Goal: Check status: Check status

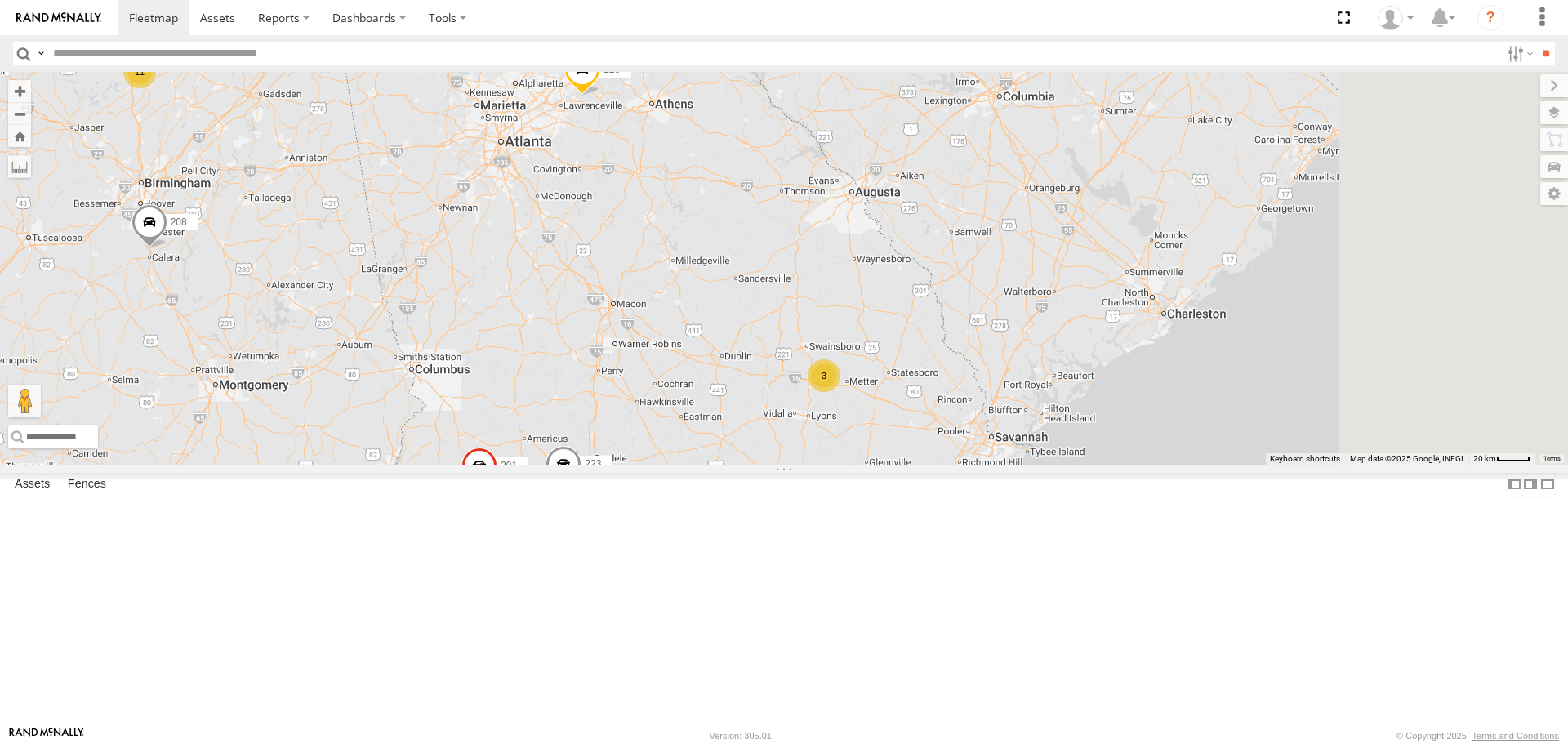
drag, startPoint x: 1309, startPoint y: 554, endPoint x: 900, endPoint y: 490, distance: 414.0
click at [894, 464] on div "201 221 223 215 212 204 1502 208 203 1505 216 231 1508 4 213 3 2 11 5 226" at bounding box center [784, 268] width 1568 height 392
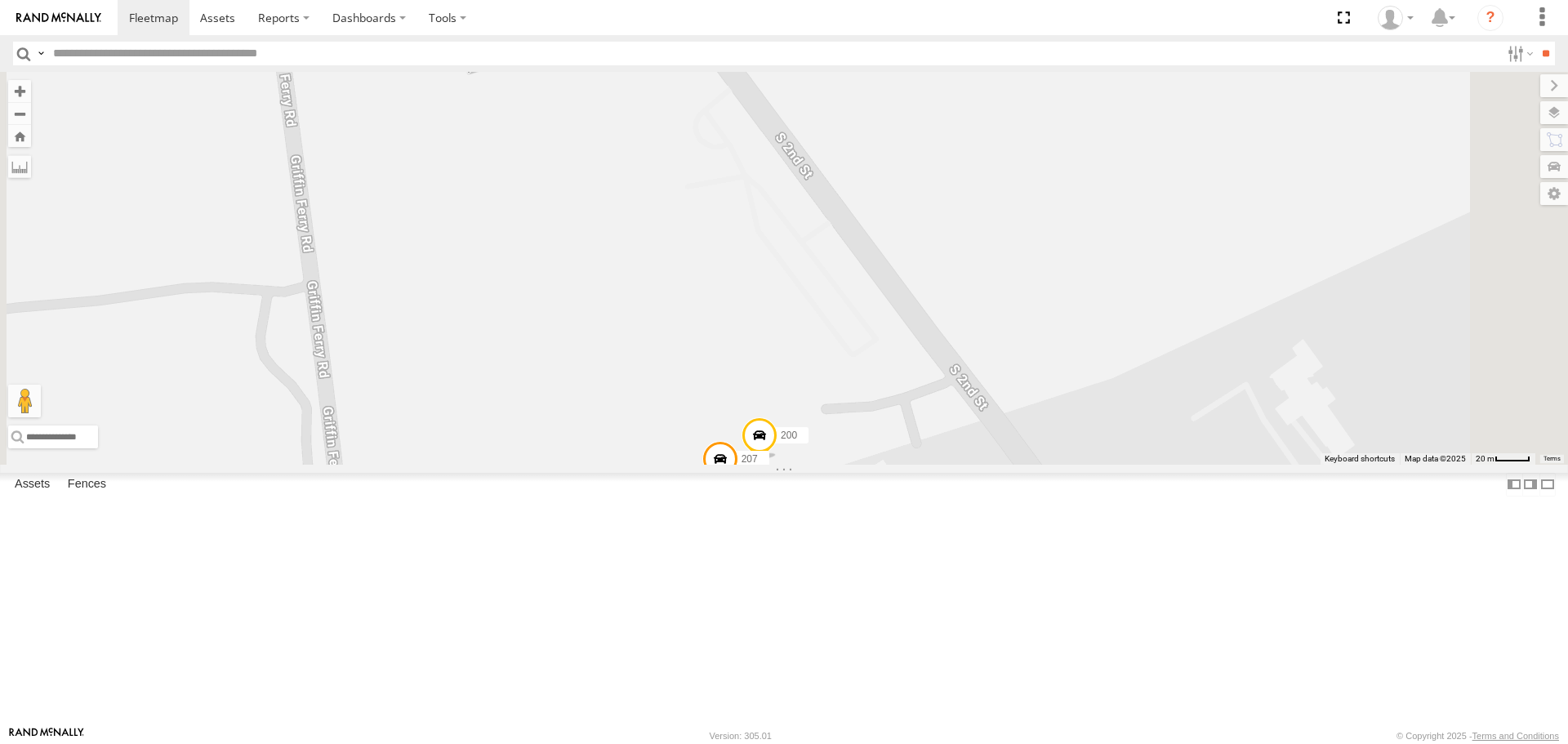
drag, startPoint x: 947, startPoint y: 388, endPoint x: 701, endPoint y: 261, distance: 276.8
click at [811, 463] on div "201 221 223 215 212 204 1502 208 203 1505 216 231 1508 213 226 205 207 200" at bounding box center [784, 268] width 1568 height 392
click at [487, 74] on span at bounding box center [468, 52] width 36 height 44
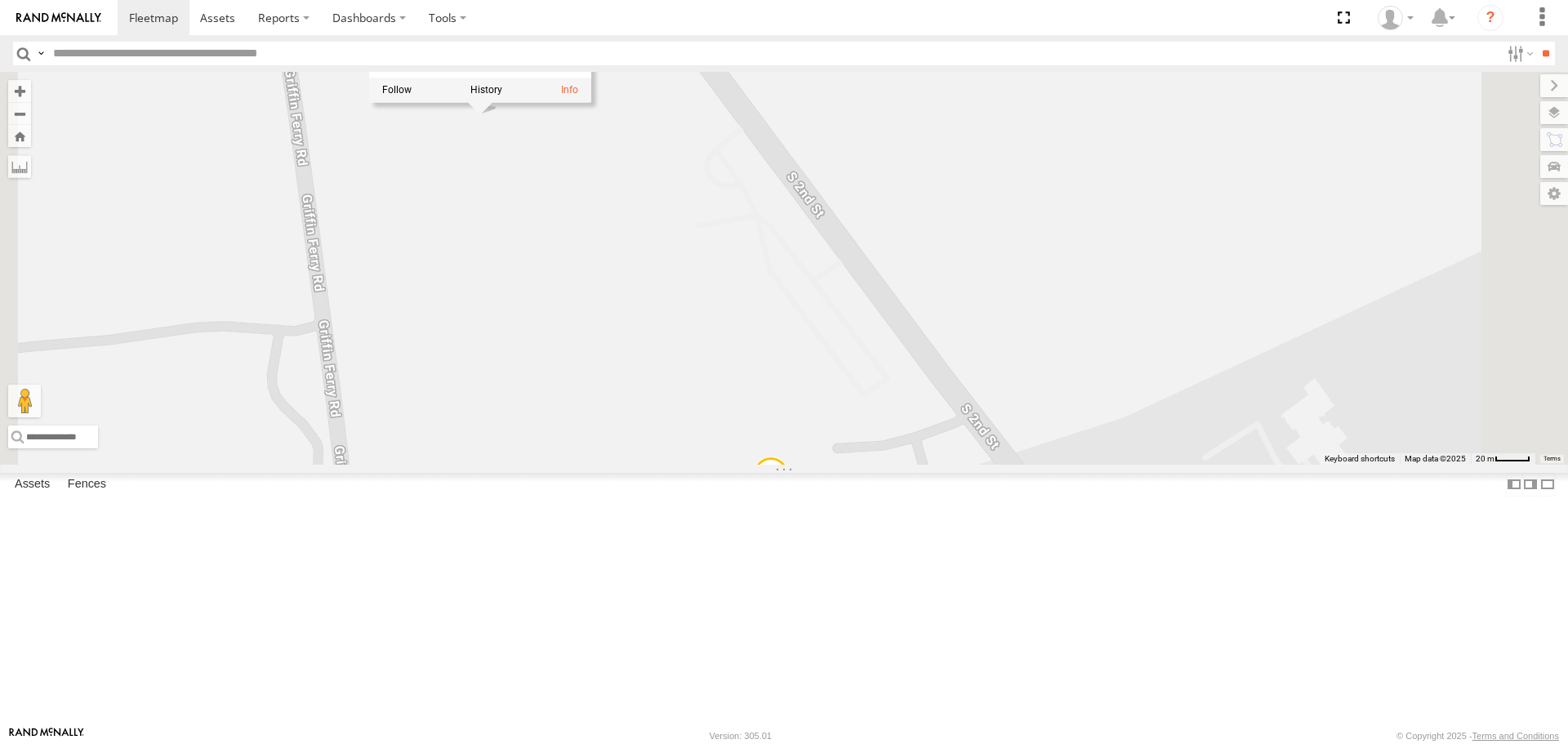
drag, startPoint x: 723, startPoint y: 261, endPoint x: 736, endPoint y: 309, distance: 49.7
click at [736, 309] on div "201 221 223 215 212 204 1502 208 203 1505 216 231 1508 213 226 205 207 200 205 …" at bounding box center [784, 268] width 1568 height 392
click at [733, 260] on div "201 221 223 215 212 204 1502 208 203 1505 216 231 1508 213 226 205 207 200 205 …" at bounding box center [784, 268] width 1568 height 392
click at [750, 525] on span at bounding box center [731, 502] width 36 height 44
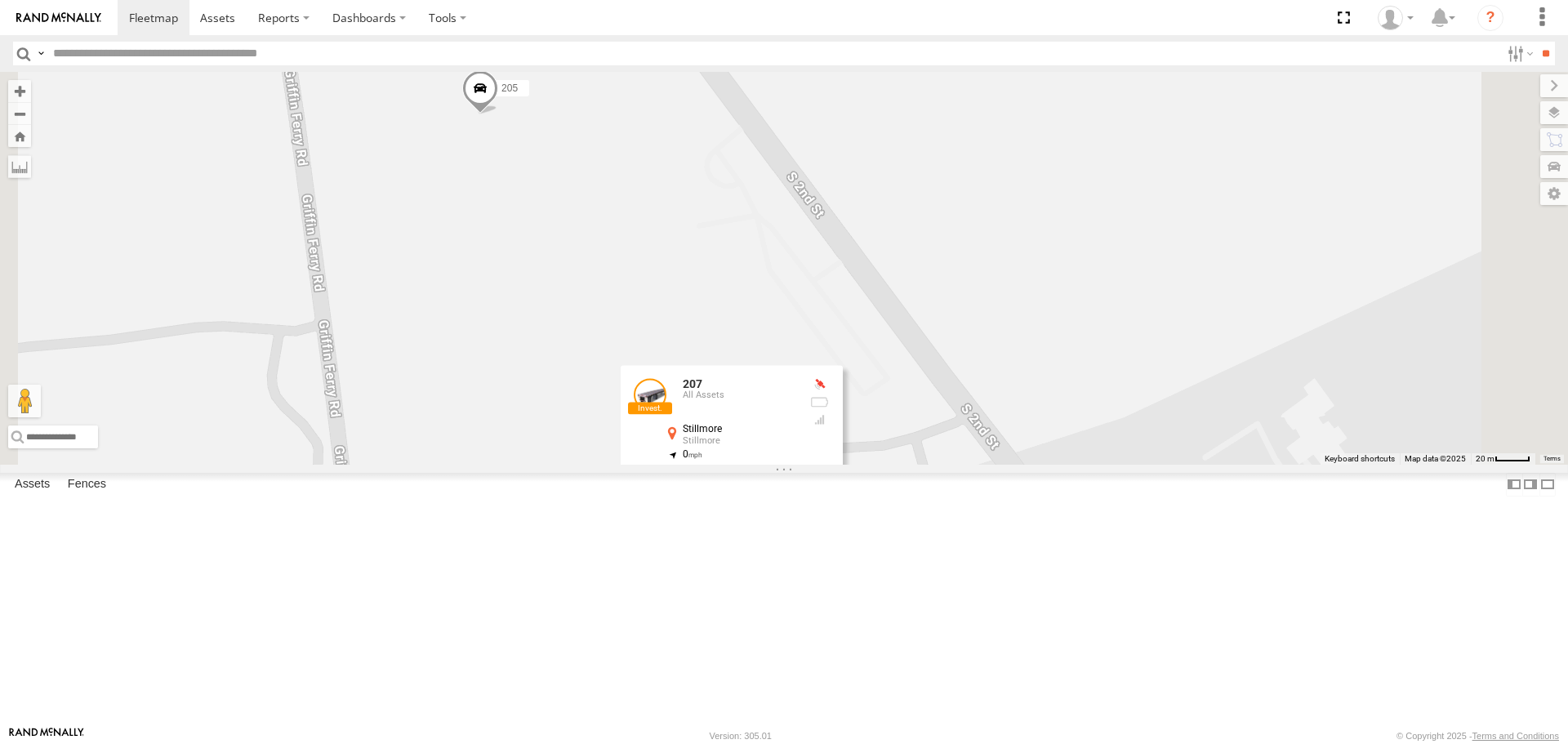
click at [754, 464] on div "201 221 223 215 212 204 1502 208 203 1505 216 231 1508 213 226 205 207 200 207 …" at bounding box center [784, 268] width 1568 height 392
click at [788, 501] on span at bounding box center [770, 478] width 36 height 44
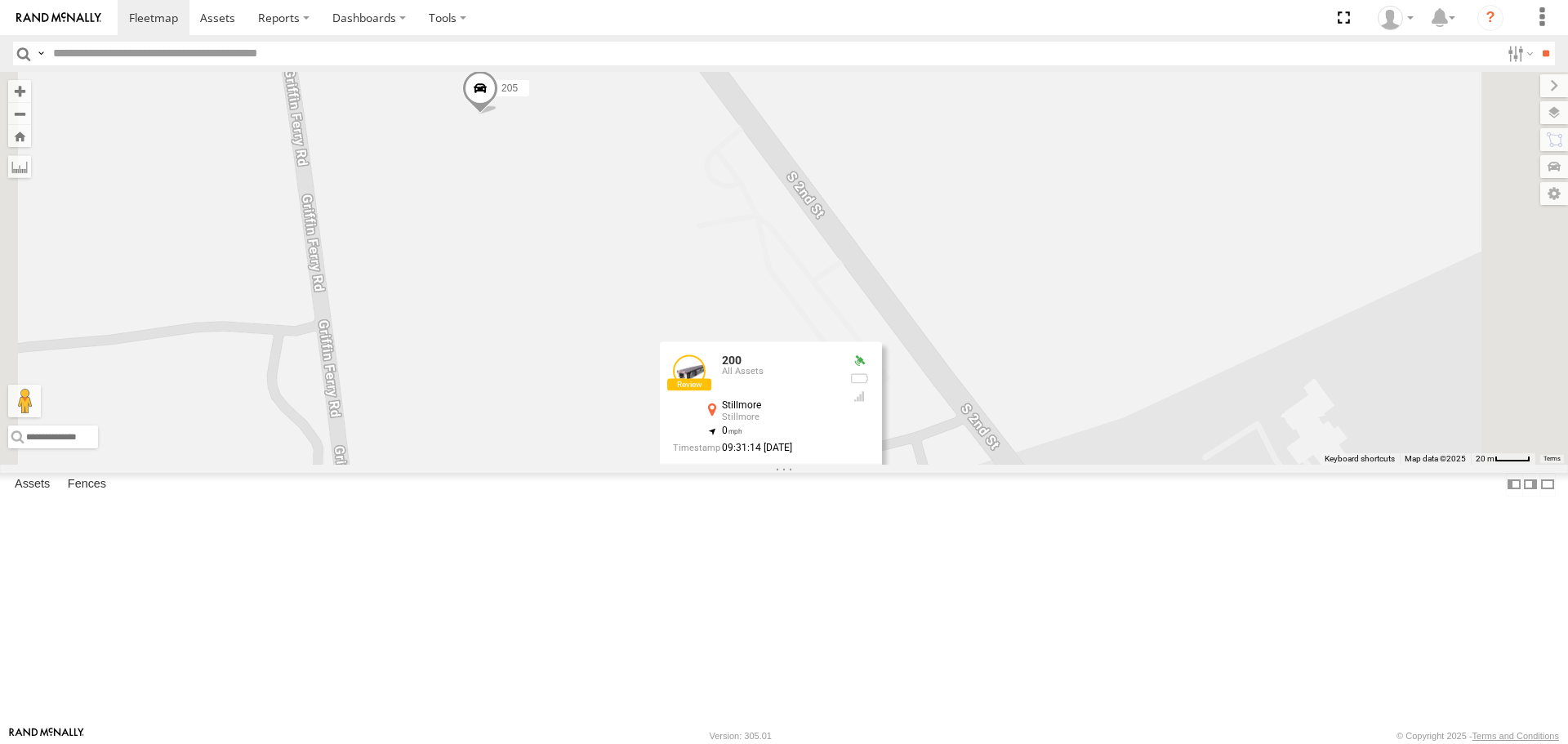
click at [937, 374] on div "201 221 223 215 212 204 1502 208 203 1505 216 231 1508 213 226 205 207 200 200 …" at bounding box center [784, 268] width 1568 height 392
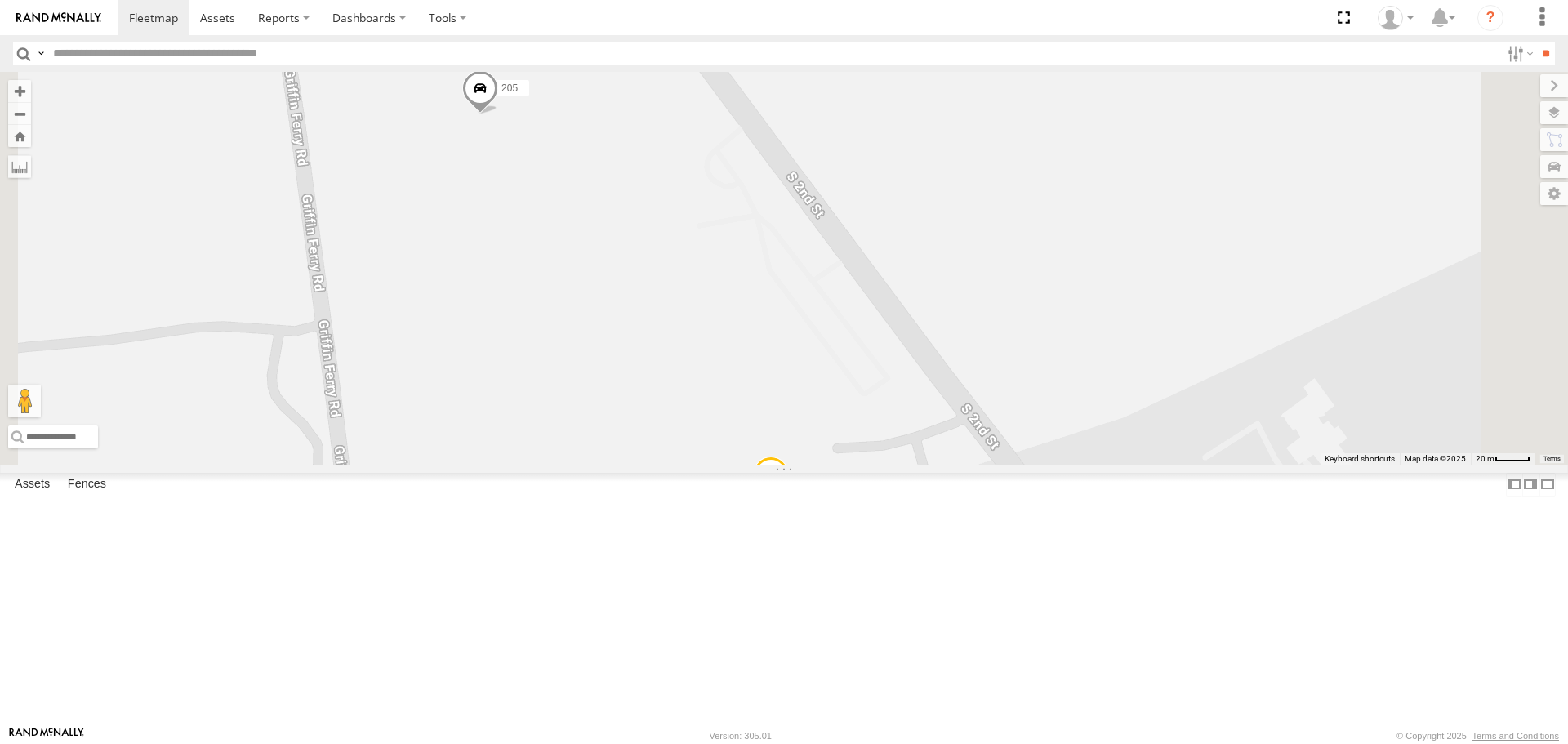
click at [750, 525] on span at bounding box center [731, 502] width 36 height 44
click at [908, 320] on div "201 221 223 215 212 204 1502 208 203 1505 216 231 1508 213 226 205 207 200 207 …" at bounding box center [784, 268] width 1568 height 392
click at [788, 501] on span at bounding box center [770, 478] width 36 height 44
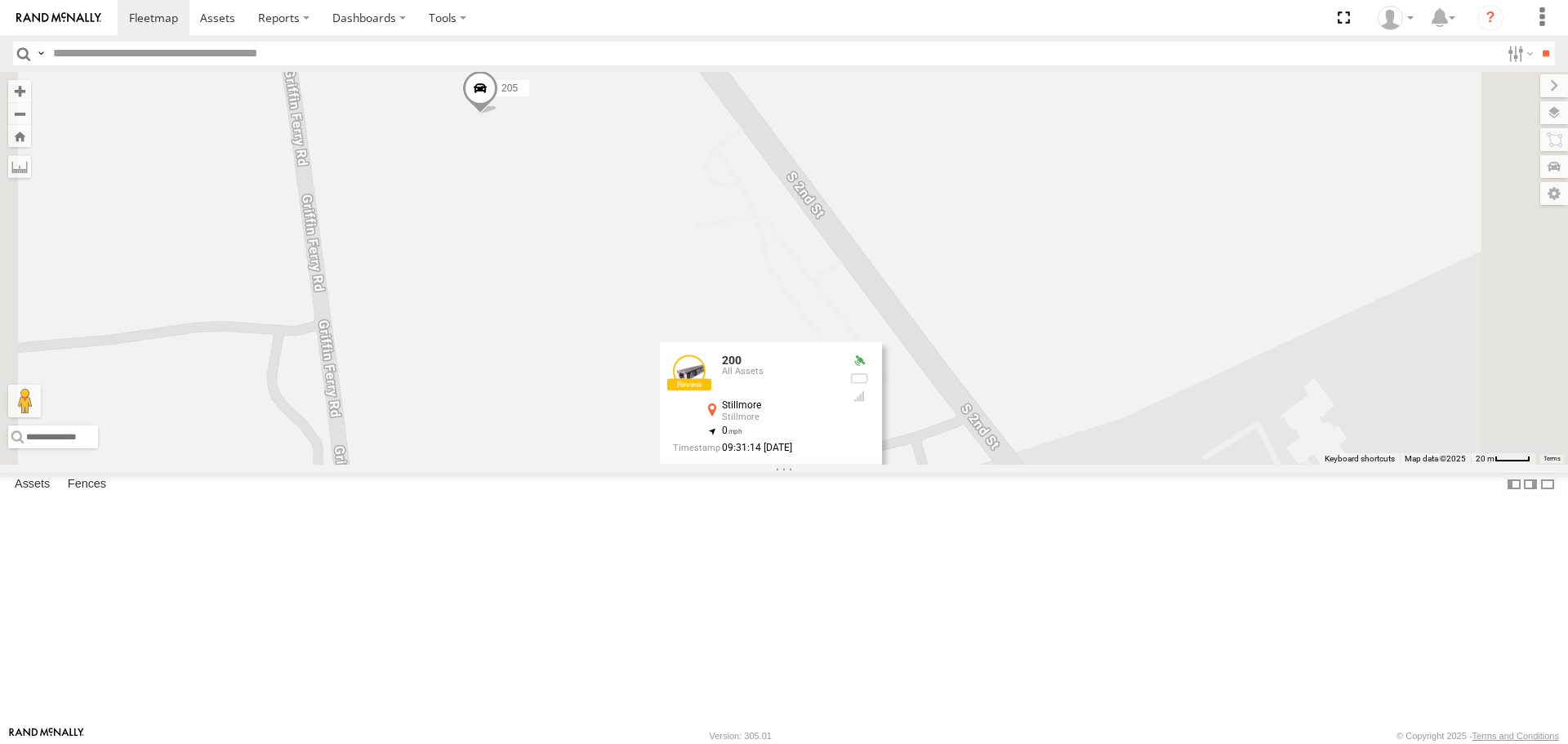
click at [954, 393] on div "201 221 223 215 212 204 1502 208 203 1505 216 231 1508 213 226 205 207 200 200 …" at bounding box center [784, 268] width 1568 height 392
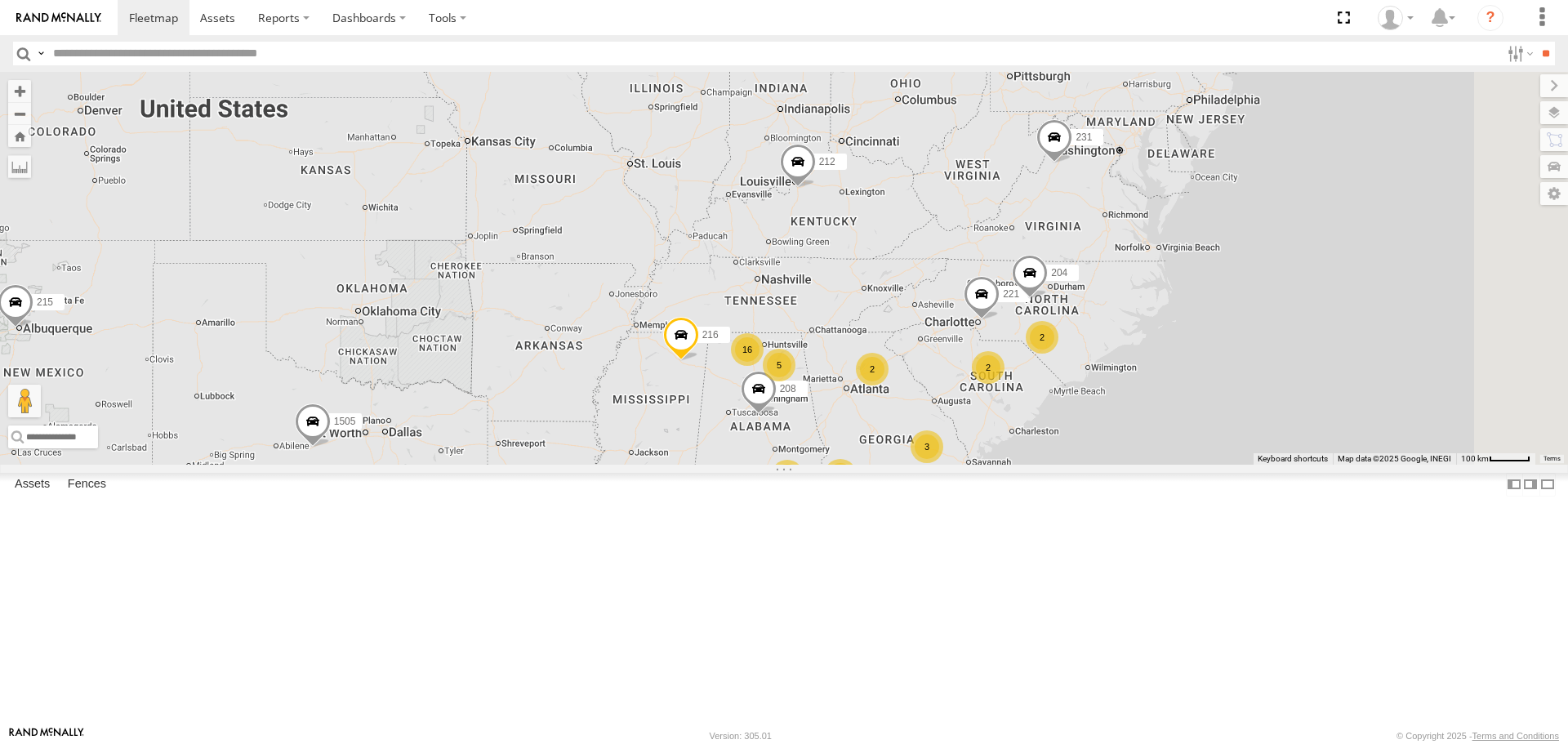
drag, startPoint x: 1282, startPoint y: 525, endPoint x: 984, endPoint y: 555, distance: 299.5
click at [984, 464] on div "2 5 2 2 3 221 215 2 16 212 204 208 203 1505 216 231 1508 2" at bounding box center [784, 268] width 1568 height 392
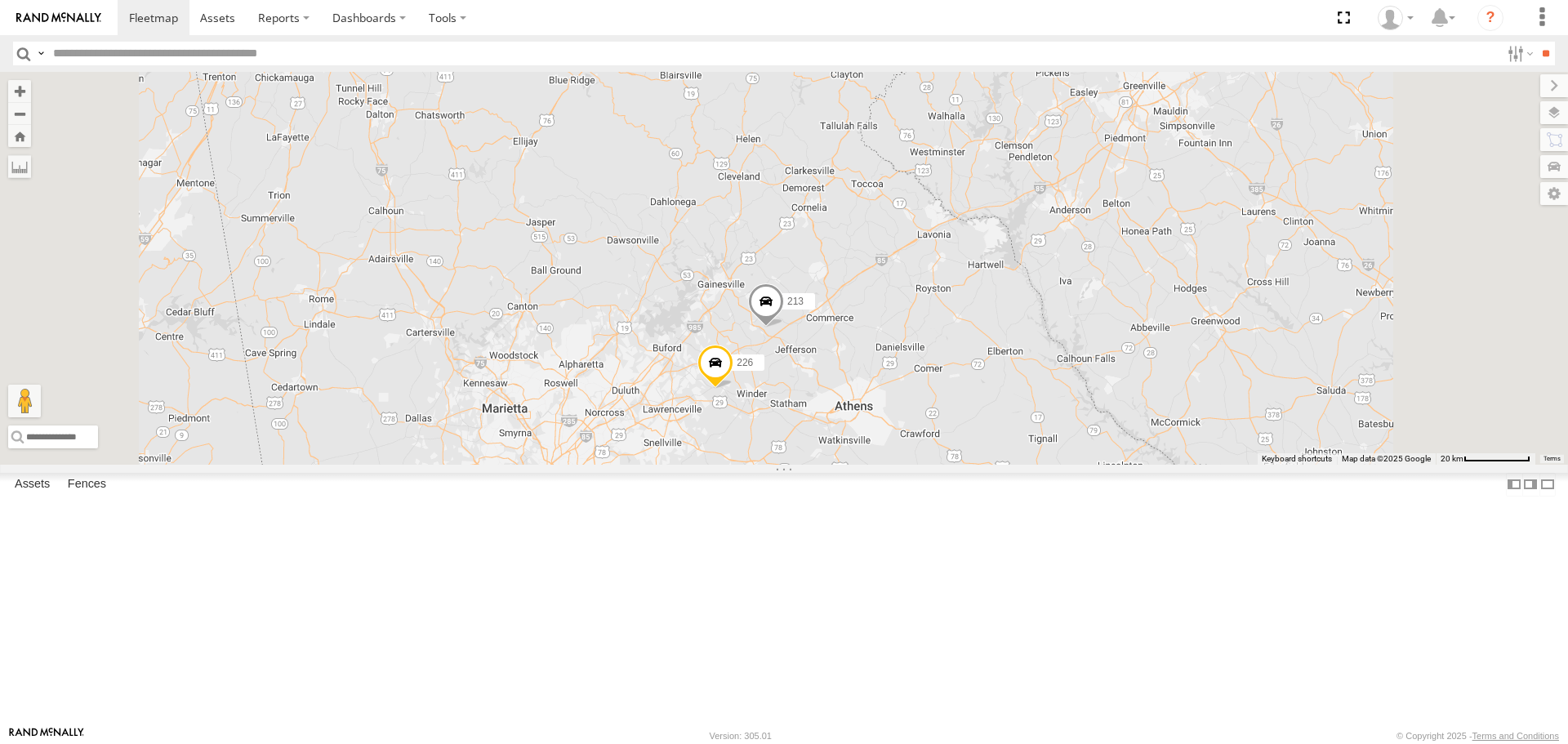
click at [733, 389] on span at bounding box center [715, 367] width 36 height 44
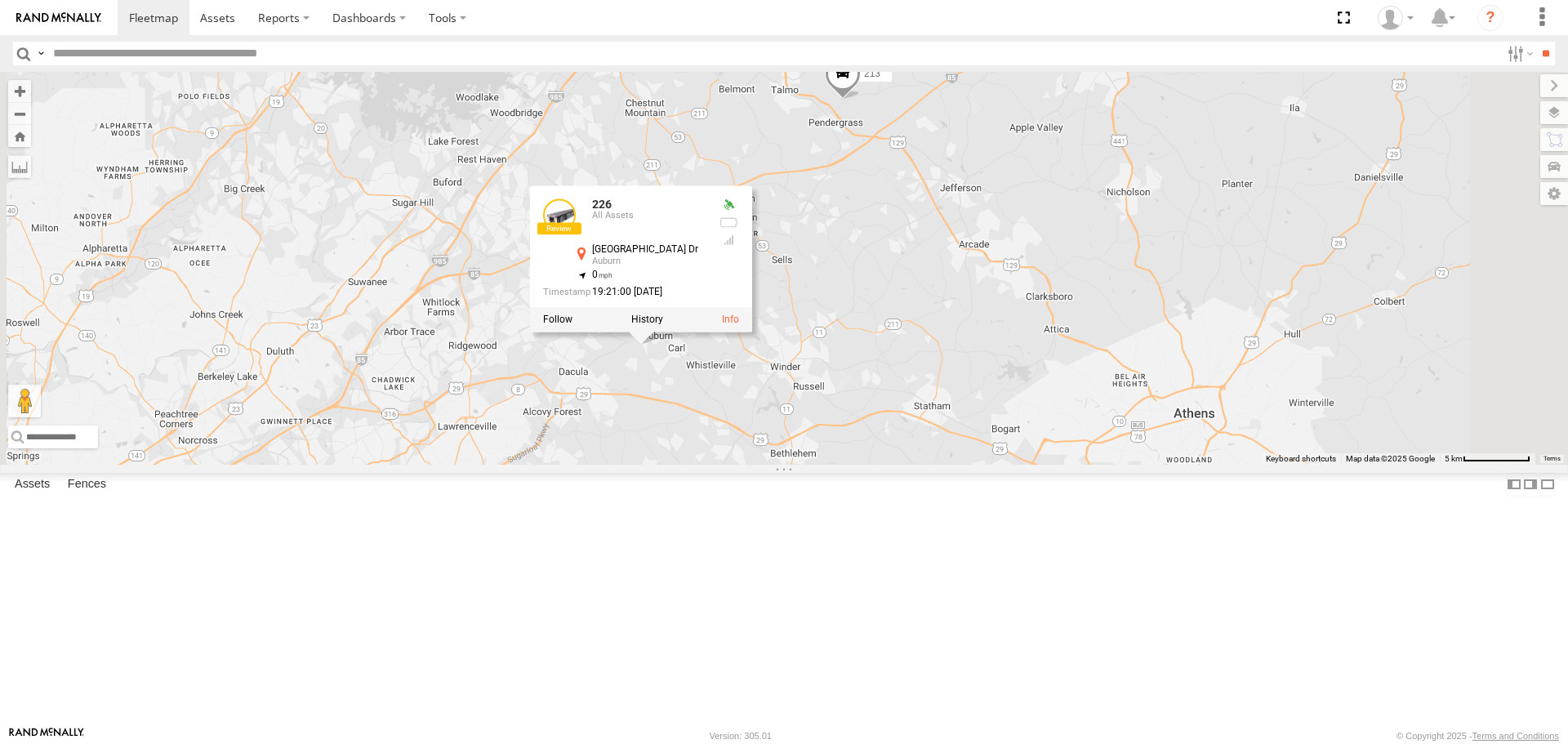
drag, startPoint x: 859, startPoint y: 482, endPoint x: 865, endPoint y: 495, distance: 14.3
click at [865, 464] on div "221 215 212 204 208 203 1505 216 231 1508 1502 213 226 226 All Assets [GEOGRAPH…" at bounding box center [784, 268] width 1568 height 392
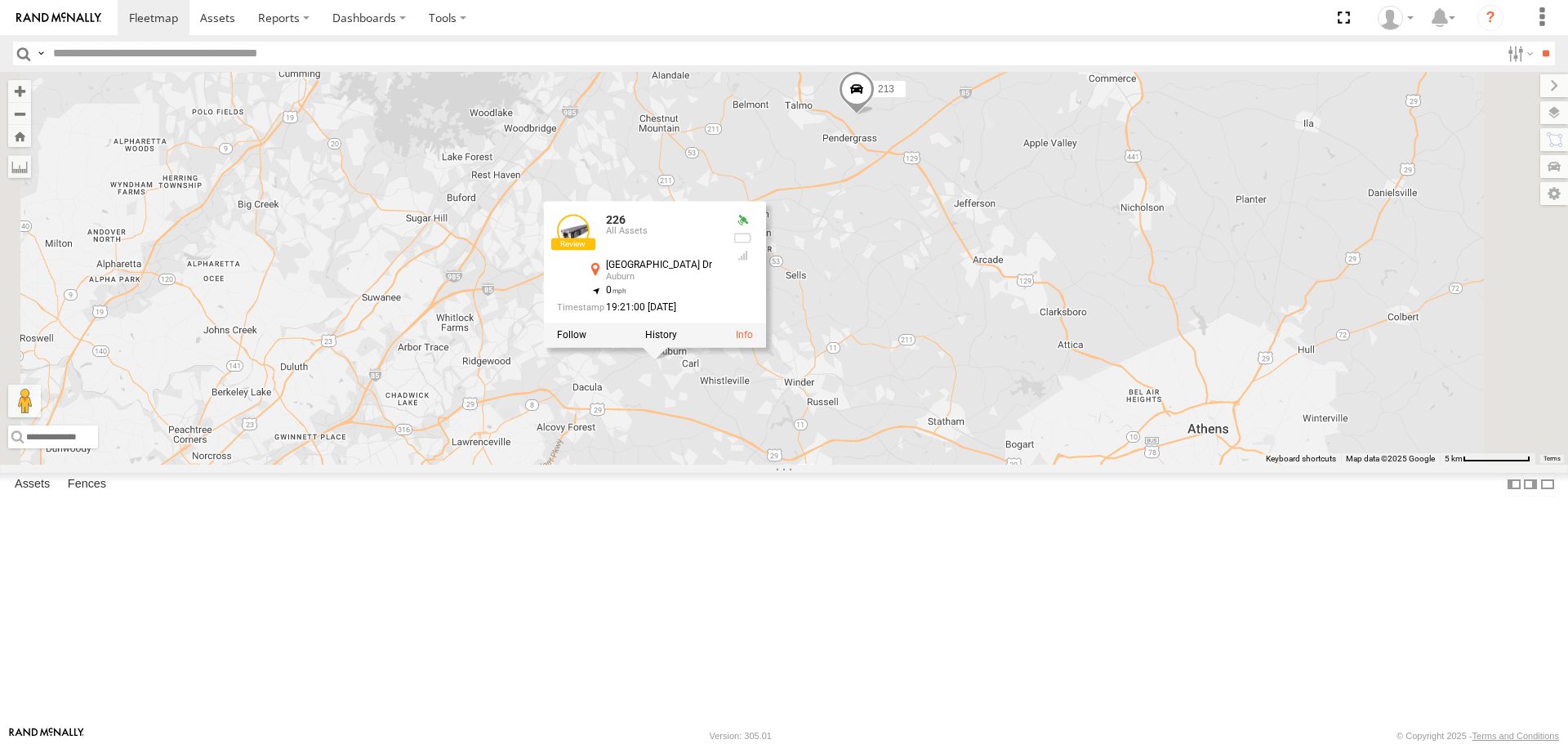
drag, startPoint x: 866, startPoint y: 495, endPoint x: 881, endPoint y: 512, distance: 22.7
click at [881, 464] on div "221 215 212 204 208 203 1505 216 231 1508 1502 213 226 226 All Assets [GEOGRAPH…" at bounding box center [784, 268] width 1568 height 392
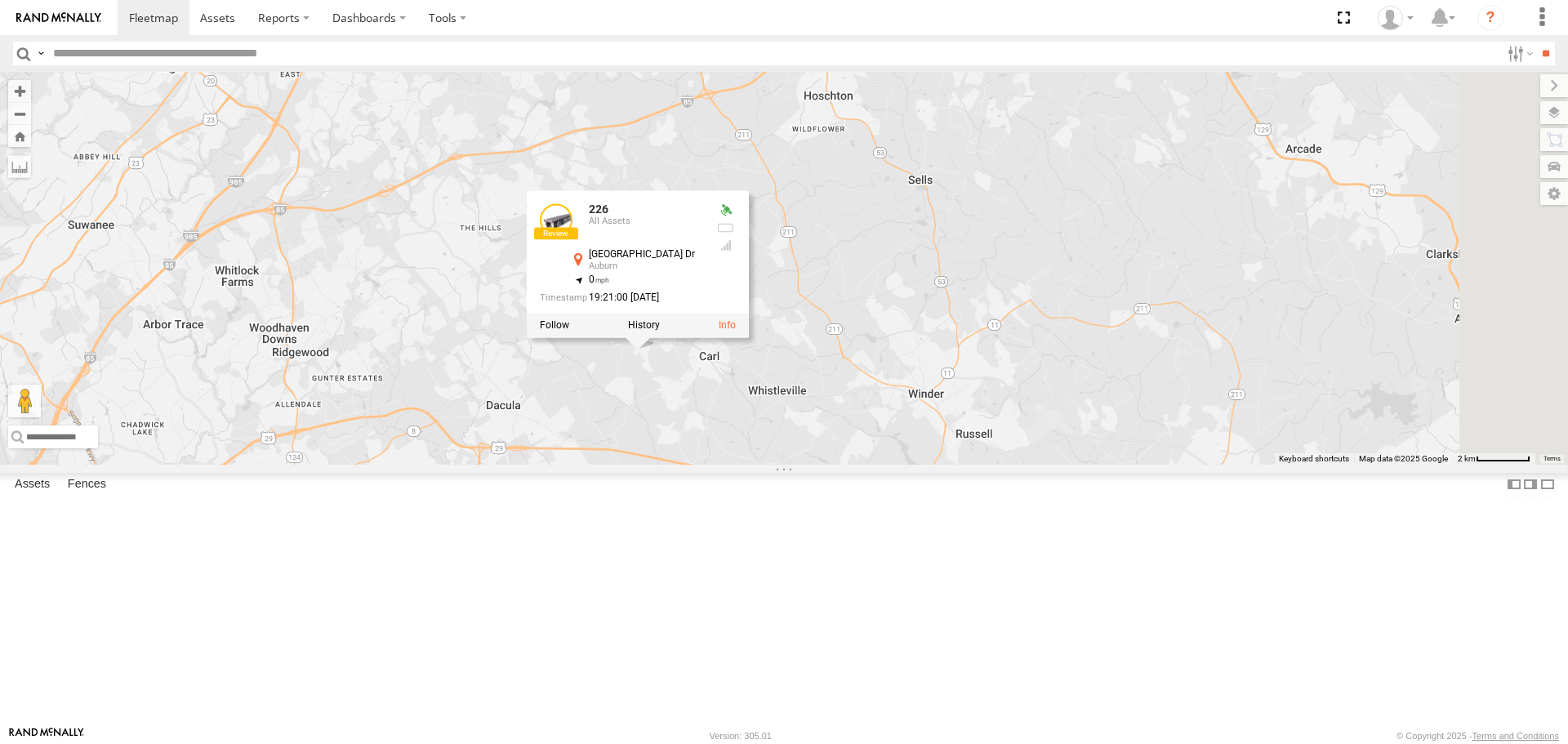
click at [869, 464] on div "221 215 212 204 208 203 1505 216 231 1508 1502 213 226 226 All Assets [GEOGRAPH…" at bounding box center [784, 268] width 1568 height 392
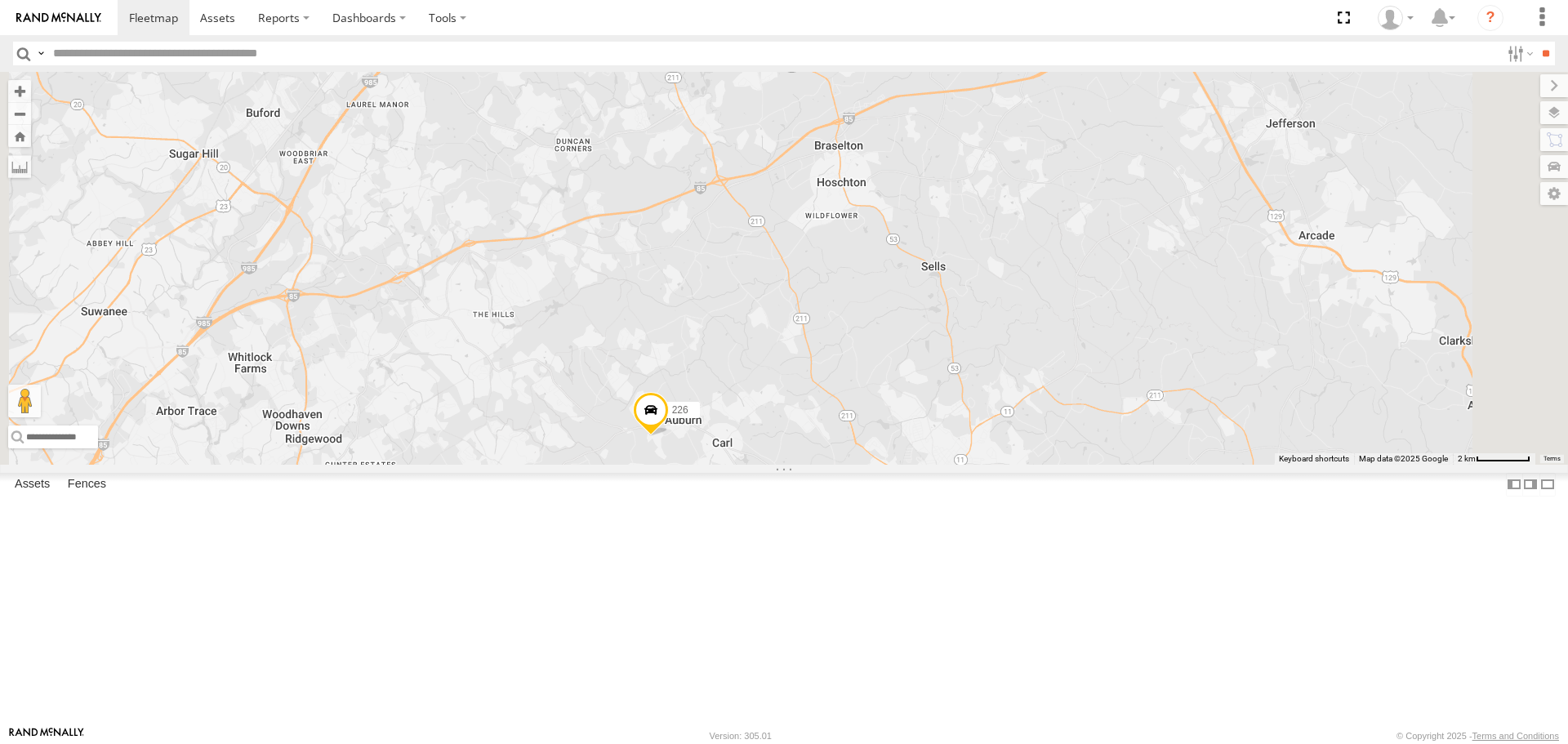
drag, startPoint x: 910, startPoint y: 453, endPoint x: 916, endPoint y: 488, distance: 35.5
click at [916, 464] on div "221 215 212 204 208 203 1505 216 231 1508 1502 213 226" at bounding box center [784, 268] width 1568 height 392
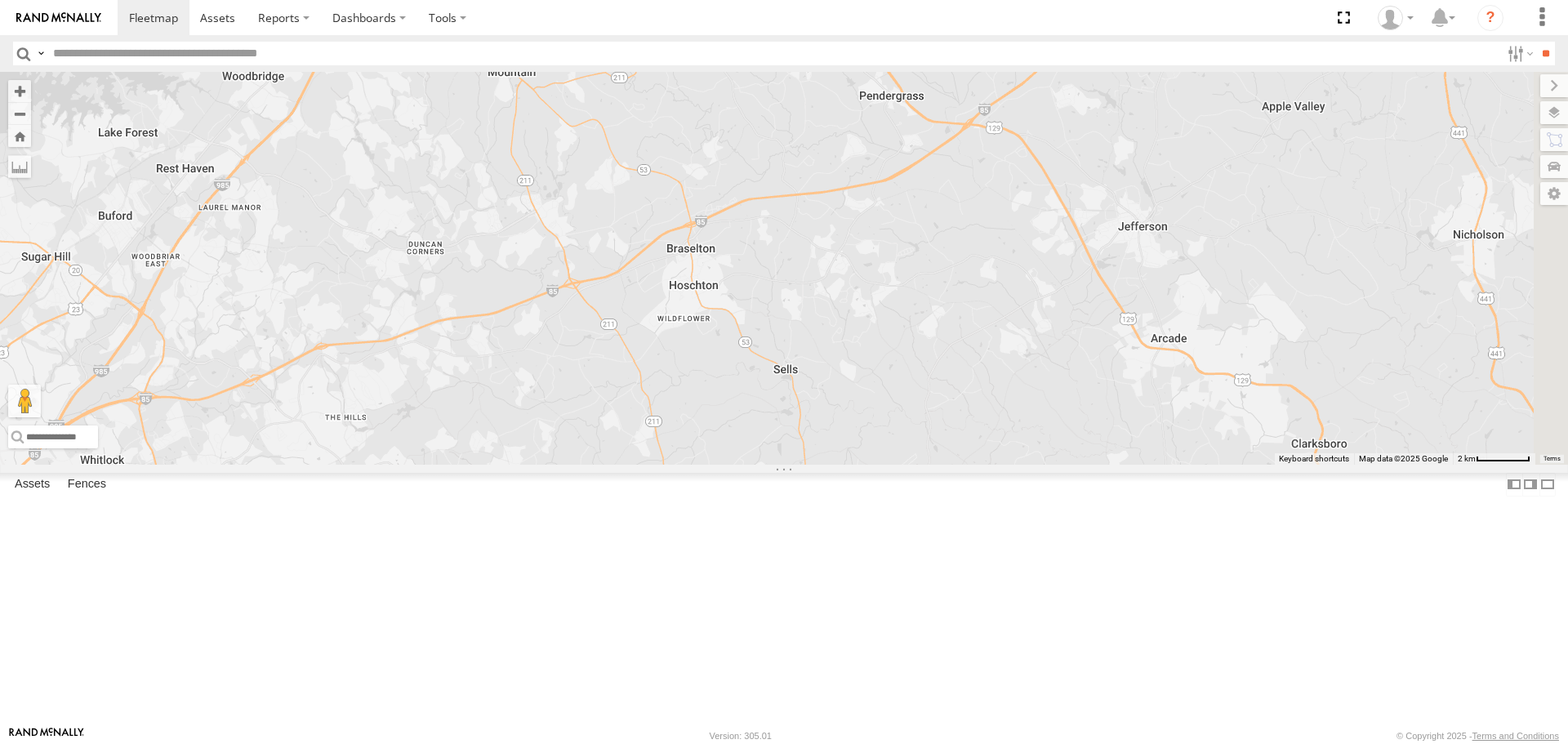
drag, startPoint x: 841, startPoint y: 490, endPoint x: 763, endPoint y: 530, distance: 87.7
click at [763, 464] on div "221 215 212 204 208 203 1505 216 231 1508 1502 213 226" at bounding box center [784, 268] width 1568 height 392
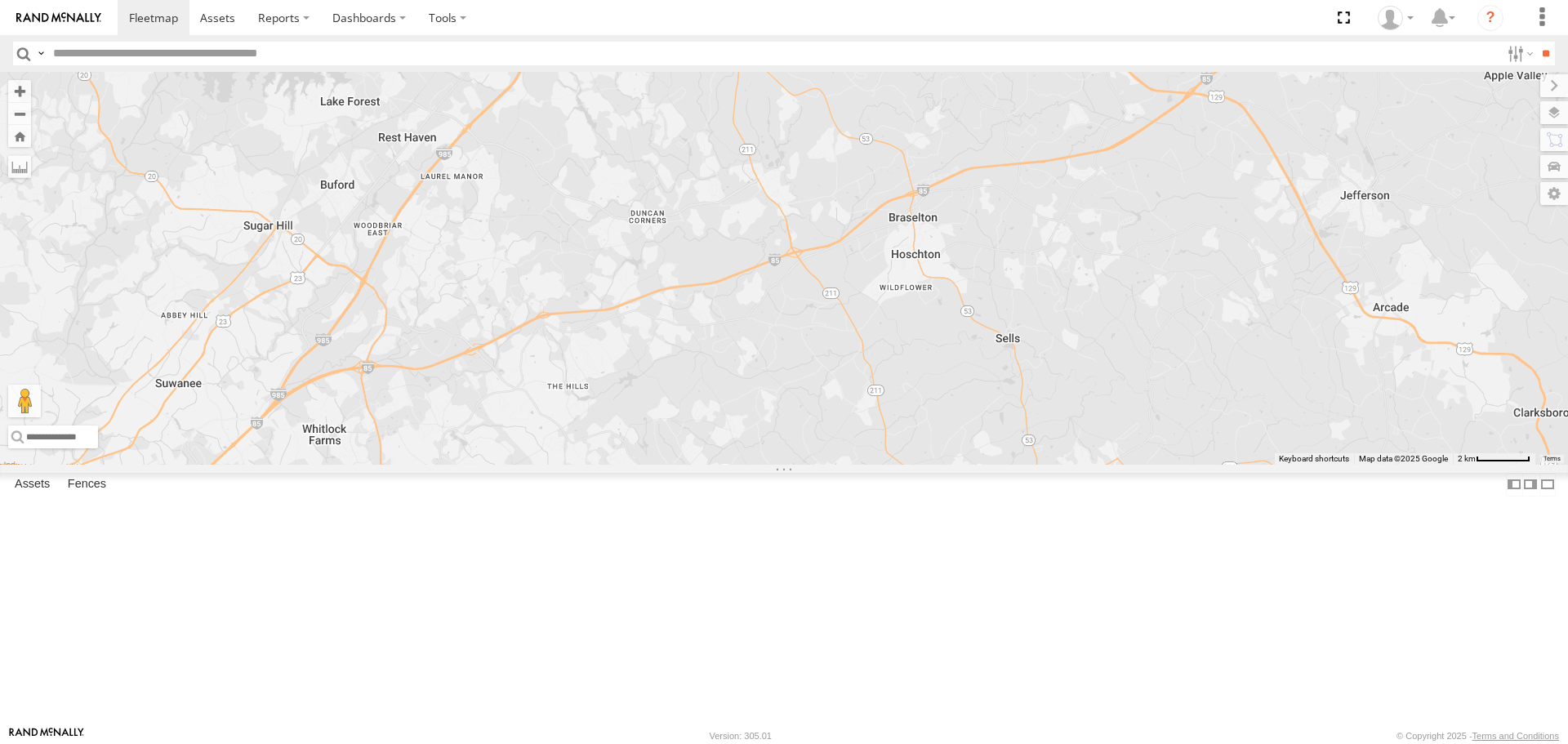
drag, startPoint x: 866, startPoint y: 596, endPoint x: 1091, endPoint y: 566, distance: 227.0
click at [1091, 464] on div "221 215 212 204 208 203 1505 216 231 1508 1502 213 226" at bounding box center [784, 268] width 1568 height 392
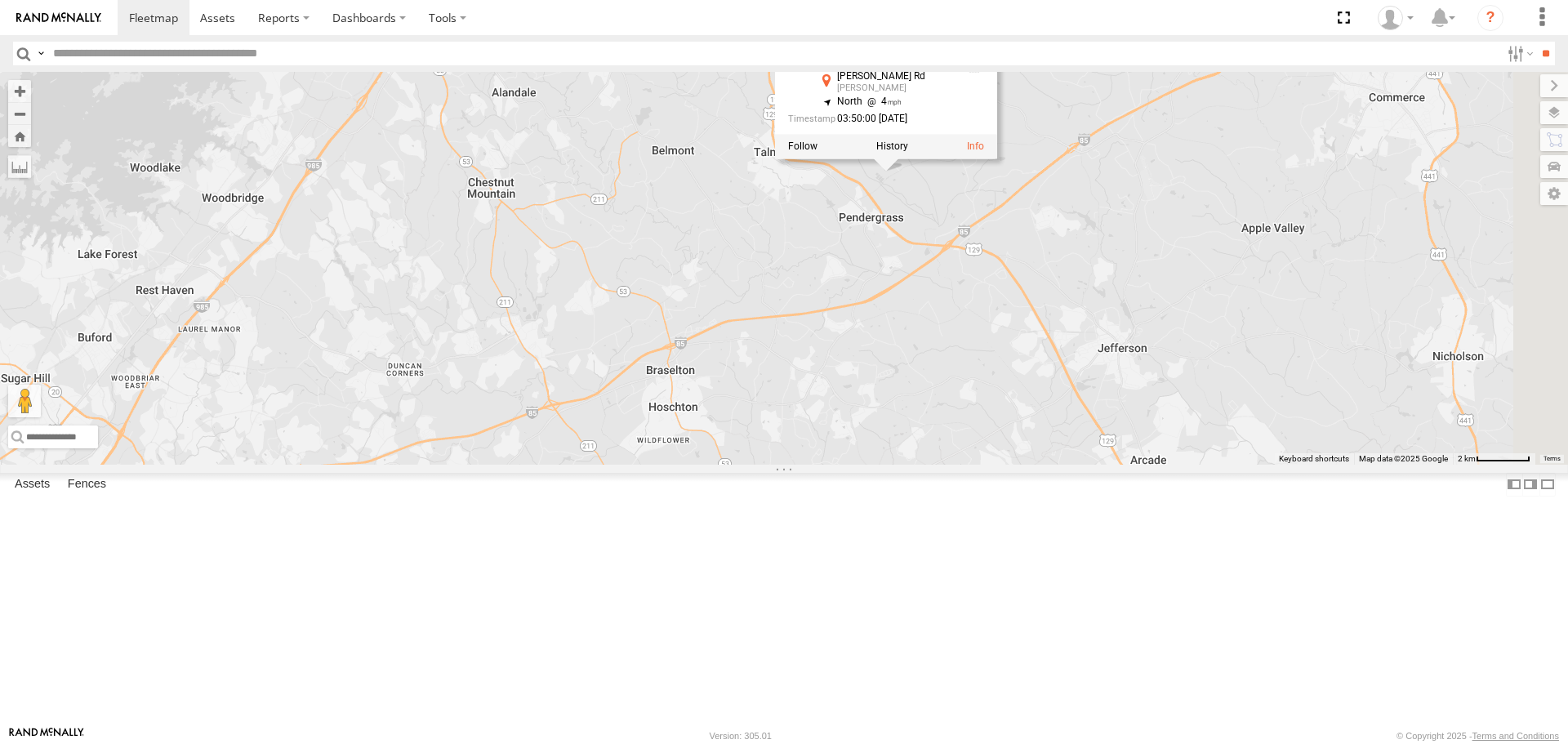
drag, startPoint x: 1279, startPoint y: 187, endPoint x: 1036, endPoint y: 341, distance: 287.7
click at [1036, 341] on div "221 215 212 204 208 203 1505 216 231 1508 1502 213 226 213 All Assets [PERSON_N…" at bounding box center [784, 268] width 1568 height 392
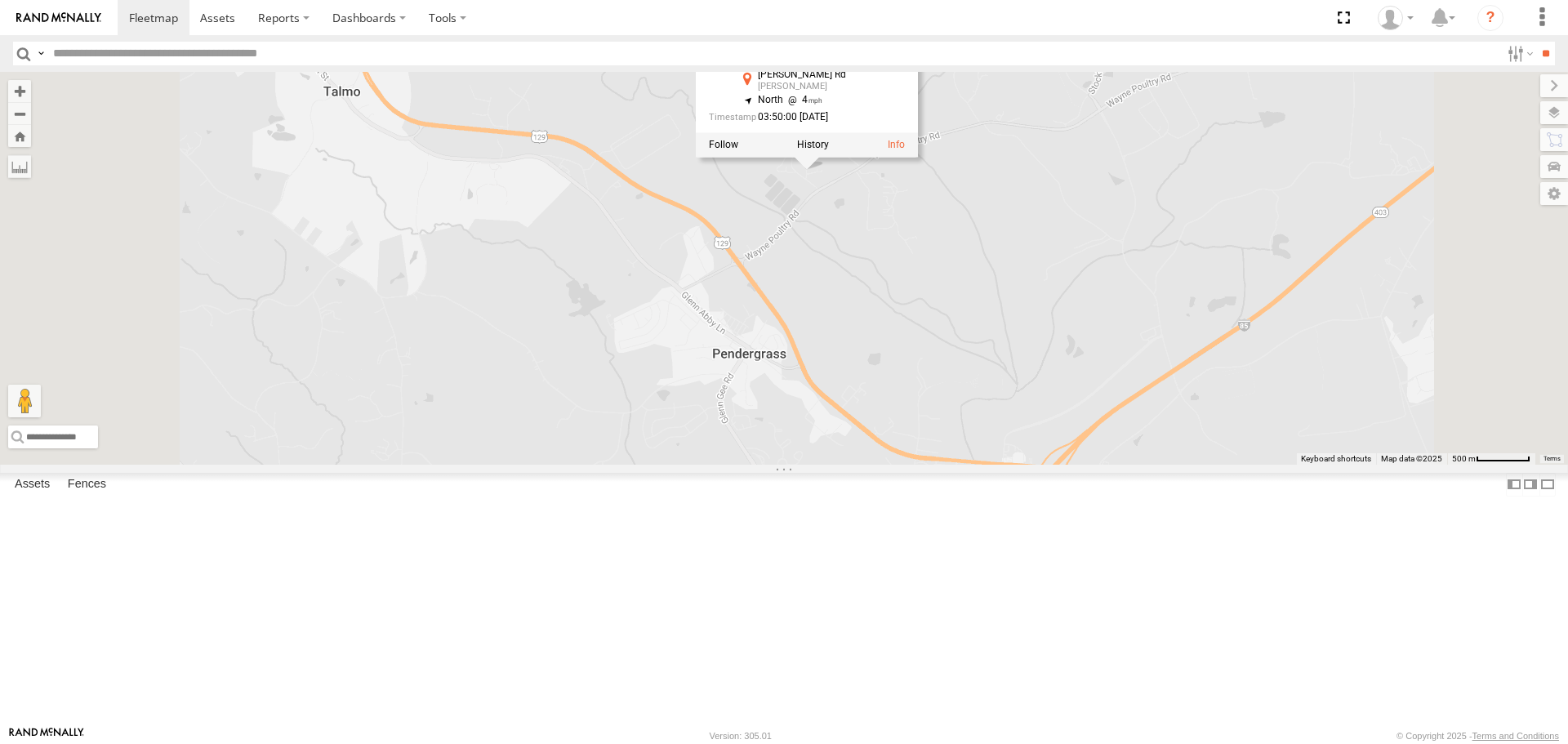
drag, startPoint x: 1048, startPoint y: 305, endPoint x: 1023, endPoint y: 361, distance: 61.3
click at [1023, 361] on div "221 215 212 204 208 203 1505 216 231 1508 1502 213 226 213 All Assets [PERSON_N…" at bounding box center [784, 268] width 1568 height 392
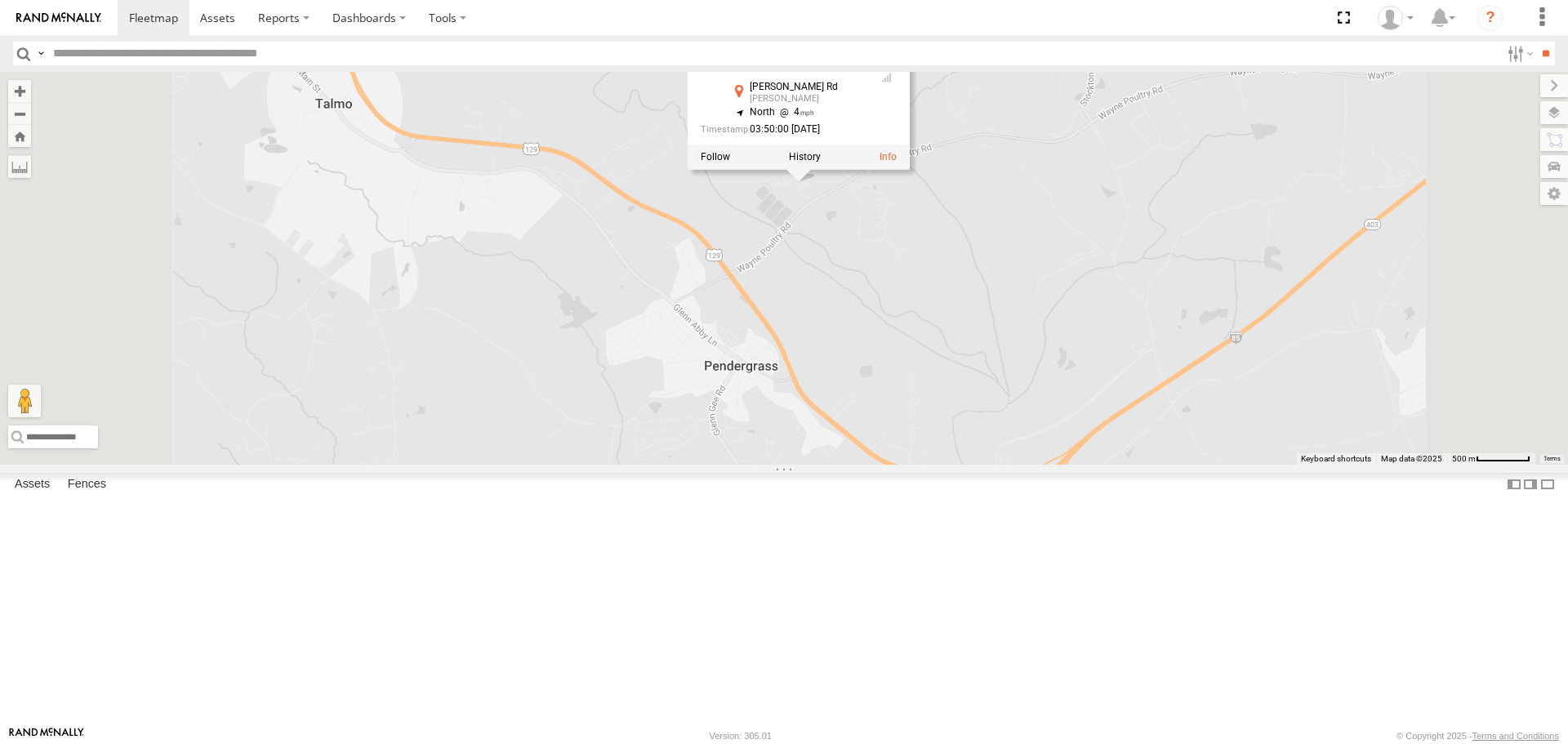
click at [1039, 326] on div "221 215 212 204 208 203 1505 216 231 1508 1502 213 226 213 All Assets [PERSON_N…" at bounding box center [784, 268] width 1568 height 392
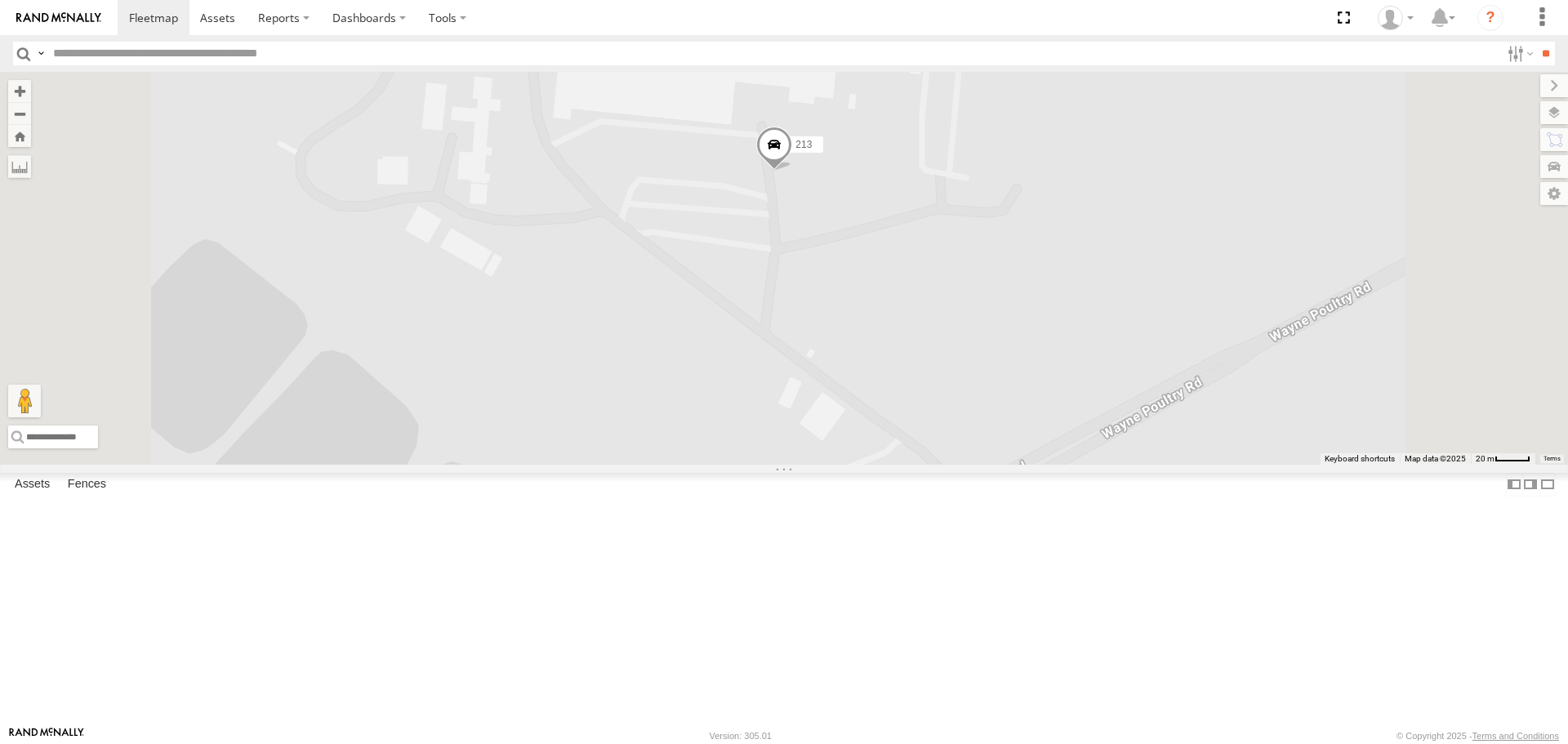
drag, startPoint x: 992, startPoint y: 278, endPoint x: 997, endPoint y: 329, distance: 51.2
click at [997, 329] on div "221 215 212 204 208 203 1505 216 231 1508 1502 213 226" at bounding box center [784, 268] width 1568 height 392
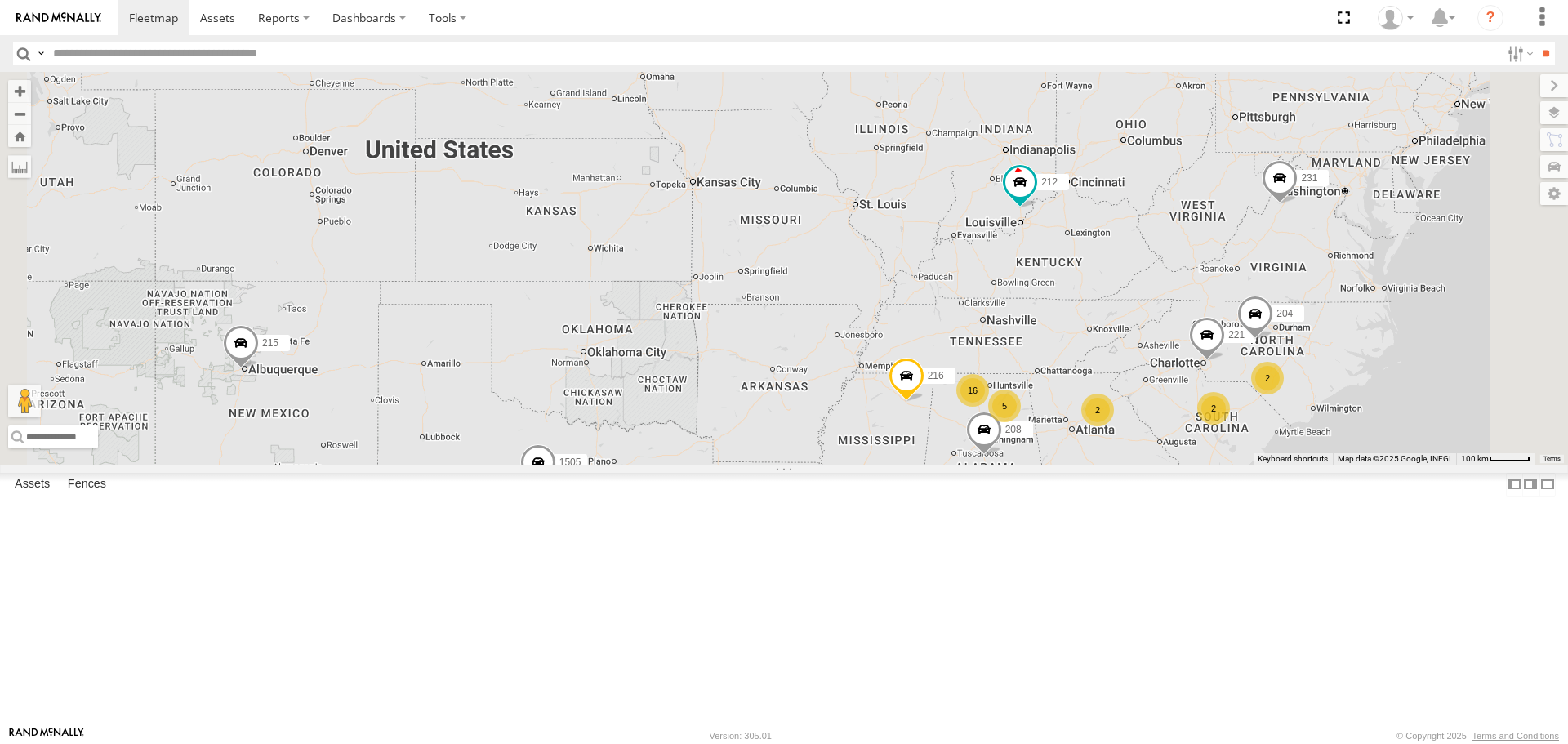
drag, startPoint x: 1171, startPoint y: 239, endPoint x: 1049, endPoint y: 349, distance: 164.3
click at [1049, 349] on div "2 5 2 2 3 221 215 2 16 212 204 208 203 1505 216 231 1508 2" at bounding box center [784, 268] width 1568 height 392
